Goal: Information Seeking & Learning: Learn about a topic

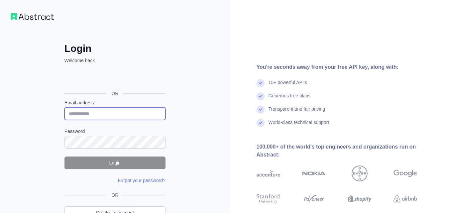
click at [96, 112] on input "Email address" at bounding box center [114, 113] width 101 height 13
click at [101, 114] on input "Email address" at bounding box center [114, 113] width 101 height 13
type input "**********"
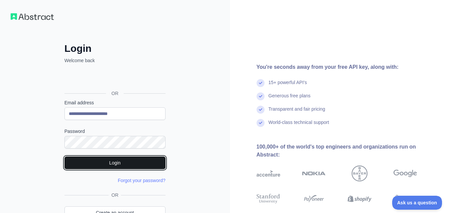
click at [114, 161] on button "Login" at bounding box center [114, 162] width 101 height 13
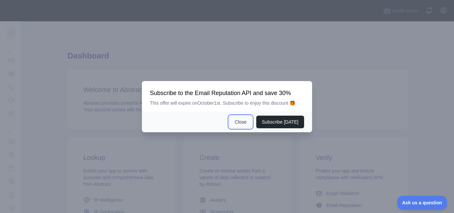
click at [244, 122] on button "Close" at bounding box center [240, 122] width 23 height 13
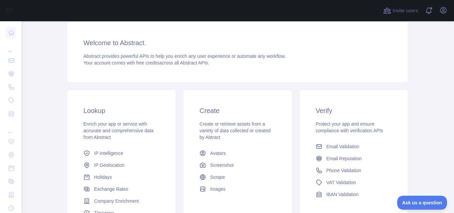
scroll to position [100, 0]
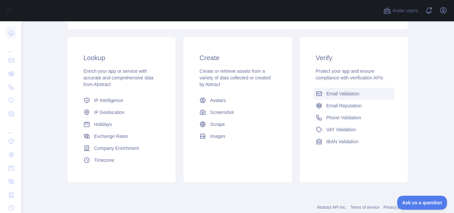
click at [334, 92] on span "Email Validation" at bounding box center [342, 93] width 33 height 7
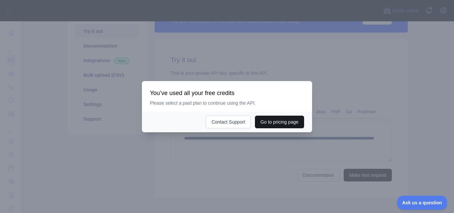
scroll to position [92, 0]
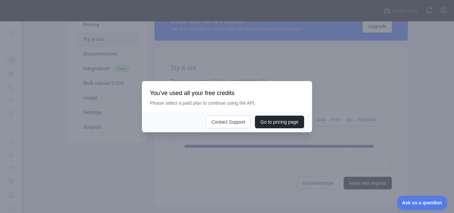
click at [383, 88] on div at bounding box center [227, 106] width 454 height 213
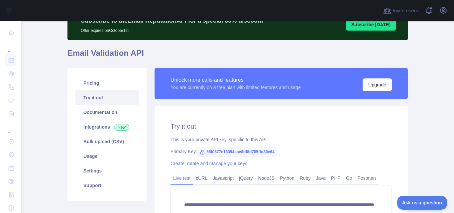
scroll to position [66, 0]
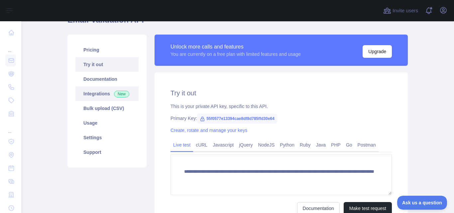
click at [91, 94] on link "Integrations New" at bounding box center [106, 93] width 63 height 15
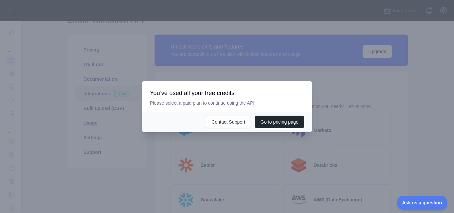
click at [376, 110] on div at bounding box center [227, 106] width 454 height 213
